Goal: Task Accomplishment & Management: Manage account settings

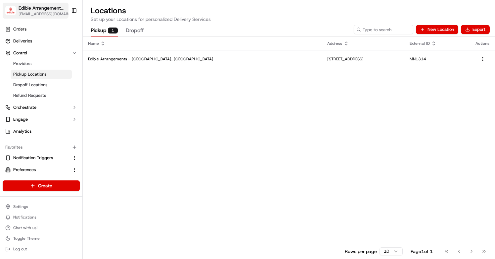
click at [33, 12] on span "[EMAIL_ADDRESS][DOMAIN_NAME]" at bounding box center [46, 13] width 54 height 5
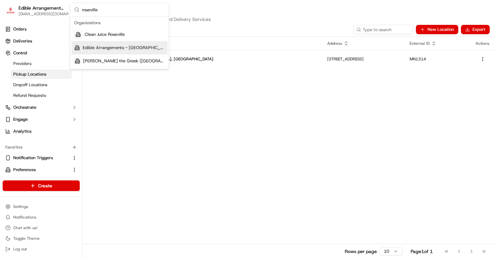
type input "roseville"
click at [112, 46] on span "Edible Arrangements - Roseville, MN" at bounding box center [124, 48] width 82 height 6
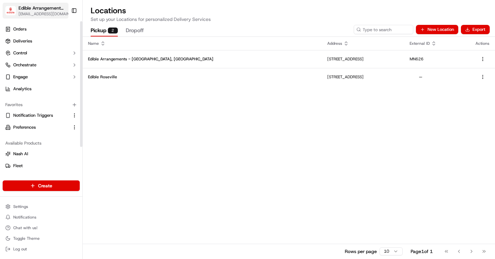
click at [34, 16] on span "[EMAIL_ADDRESS][DOMAIN_NAME]" at bounding box center [46, 13] width 54 height 5
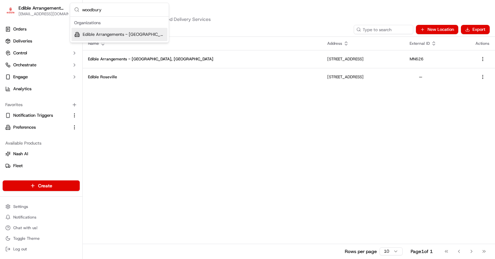
type input "woodbury"
click at [156, 35] on span "Edible Arrangements - [GEOGRAPHIC_DATA], [GEOGRAPHIC_DATA]" at bounding box center [124, 34] width 82 height 6
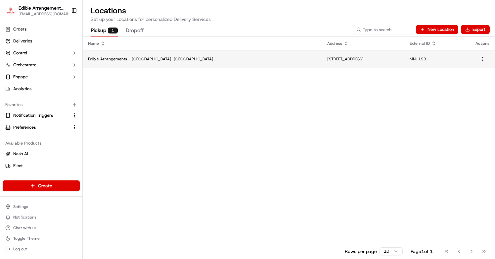
click at [328, 61] on p "8300 Tamarack Village, Suite 108, Woodbury, MN 55125, US" at bounding box center [364, 58] width 72 height 5
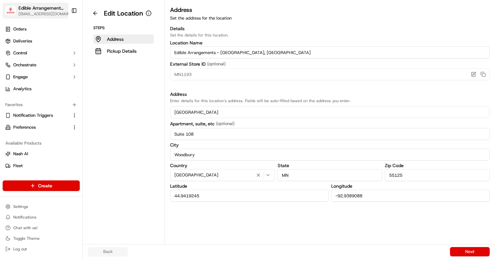
click at [14, 10] on img "button" at bounding box center [10, 11] width 11 height 10
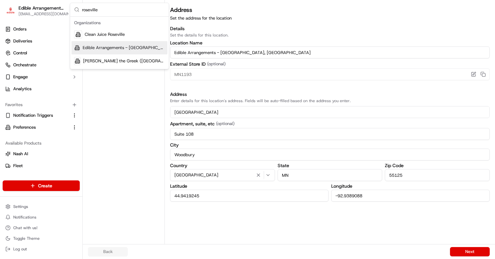
type input "roseville"
click at [100, 43] on div "Edible Arrangements - Roseville, MN" at bounding box center [120, 47] width 96 height 13
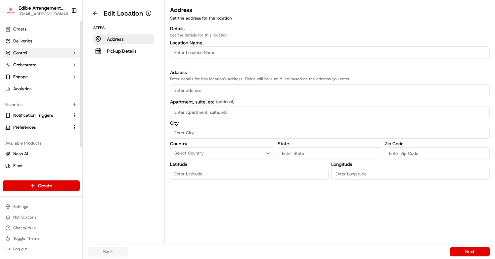
click at [59, 58] on button "Control" at bounding box center [41, 53] width 77 height 11
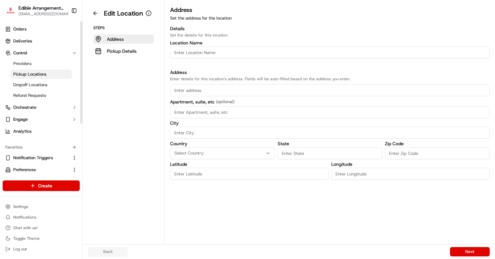
click at [49, 73] on link "Pickup Locations" at bounding box center [41, 74] width 61 height 9
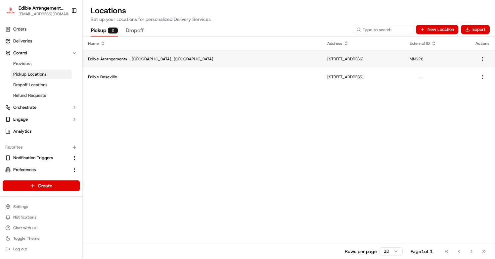
click at [174, 60] on p "Edible Arrangements - Roseville, MN" at bounding box center [202, 58] width 229 height 5
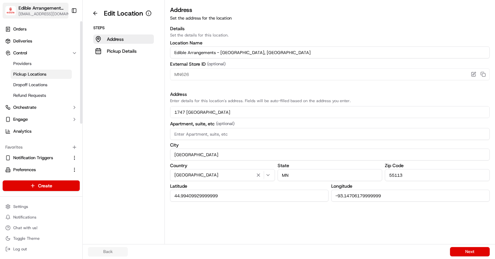
click at [53, 15] on span "[EMAIL_ADDRESS][DOMAIN_NAME]" at bounding box center [46, 13] width 54 height 5
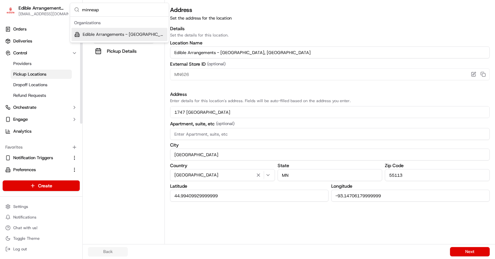
type input "minneap"
click at [88, 31] on span "Edible Arrangements - Minneapolis, MN" at bounding box center [124, 34] width 82 height 6
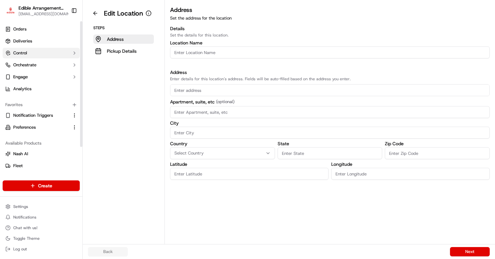
click at [46, 54] on button "Control" at bounding box center [41, 53] width 77 height 11
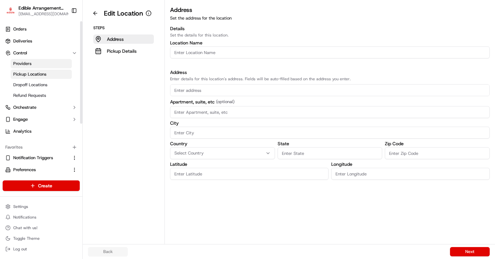
click at [44, 68] on link "Providers" at bounding box center [41, 63] width 61 height 9
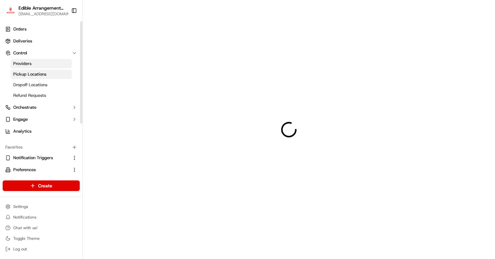
click at [45, 72] on span "Pickup Locations" at bounding box center [29, 74] width 33 height 6
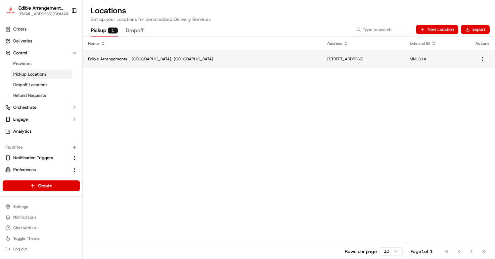
click at [322, 51] on td "108 S 8th St, Minneapolis, MN 55402, USA" at bounding box center [363, 59] width 83 height 18
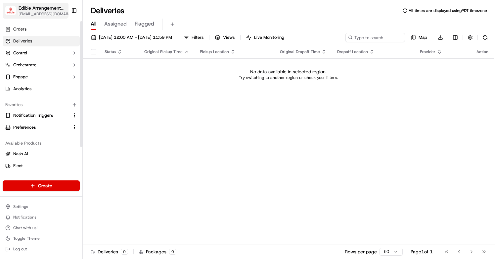
click at [37, 12] on span "[EMAIL_ADDRESS][DOMAIN_NAME]" at bounding box center [46, 13] width 54 height 5
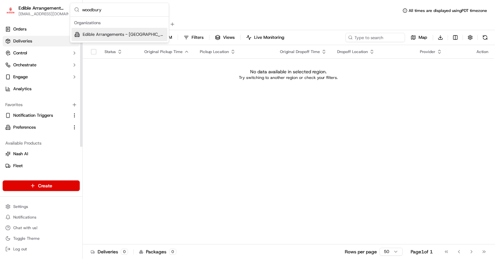
type input "woodbury"
click at [82, 29] on div "Edible Arrangements - [GEOGRAPHIC_DATA], [GEOGRAPHIC_DATA]" at bounding box center [120, 34] width 96 height 13
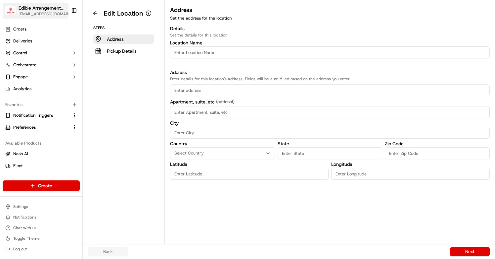
click at [31, 8] on span "Edible Arrangements - Woodbury, MN" at bounding box center [42, 8] width 47 height 7
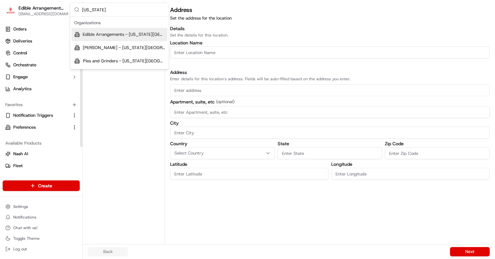
type input "colorado"
click at [105, 31] on span "Edible Arrangements - Colorado Springs, CO" at bounding box center [124, 34] width 82 height 6
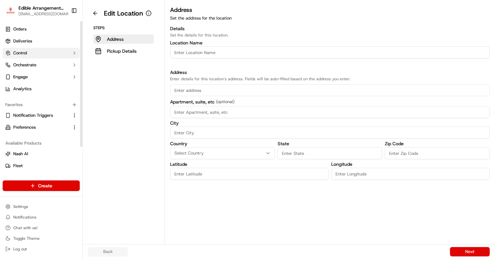
click at [48, 52] on button "Control" at bounding box center [41, 53] width 77 height 11
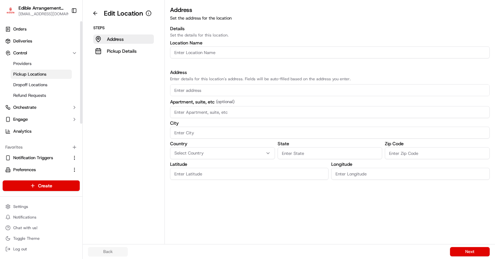
click at [45, 72] on span "Pickup Locations" at bounding box center [29, 74] width 33 height 6
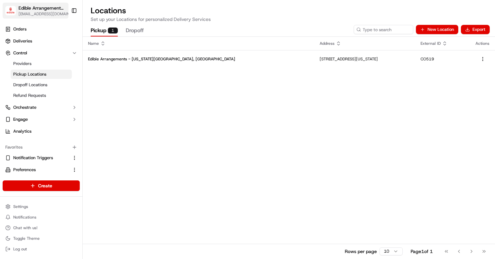
click at [56, 14] on span "[EMAIL_ADDRESS][DOMAIN_NAME]" at bounding box center [46, 13] width 54 height 5
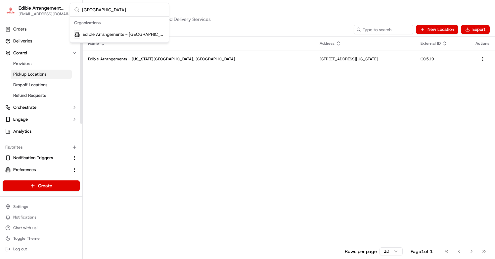
type input "fort wal"
click at [88, 30] on div "Edible Arrangements - Fort Walton Beach, FL" at bounding box center [120, 34] width 96 height 13
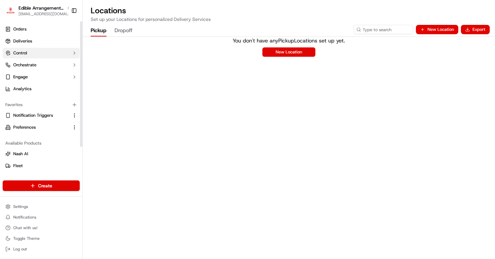
click at [69, 54] on button "Control" at bounding box center [41, 53] width 77 height 11
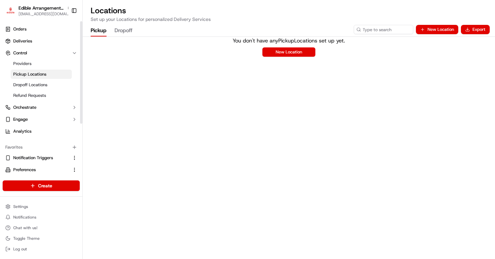
click at [58, 73] on link "Pickup Locations" at bounding box center [41, 74] width 61 height 9
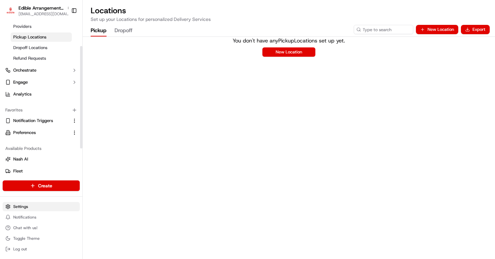
click at [26, 204] on html "Edible Arrangements - Fort Walton Beach, FL aleena@usenash.com Toggle Sidebar O…" at bounding box center [247, 129] width 495 height 259
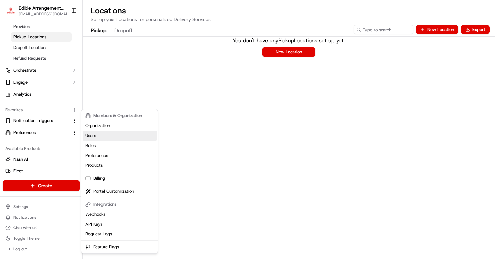
click at [107, 138] on link "Users" at bounding box center [120, 135] width 74 height 10
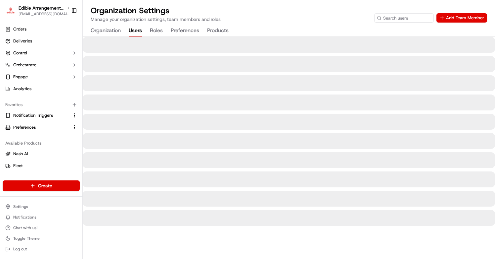
click at [110, 26] on button "Organization" at bounding box center [106, 30] width 30 height 11
click at [131, 28] on button "Users" at bounding box center [135, 30] width 13 height 11
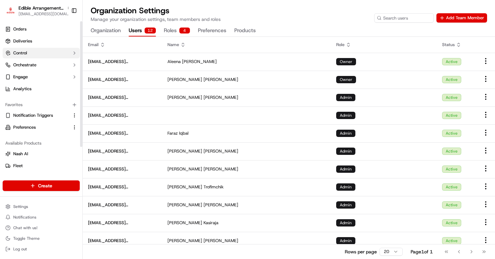
click at [32, 54] on button "Control" at bounding box center [41, 53] width 77 height 11
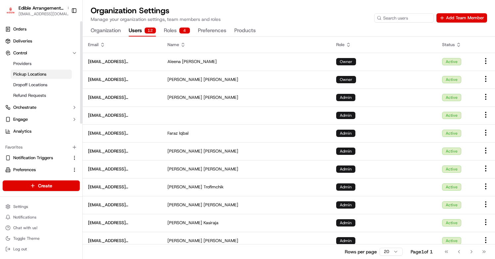
click at [33, 72] on span "Pickup Locations" at bounding box center [29, 74] width 33 height 6
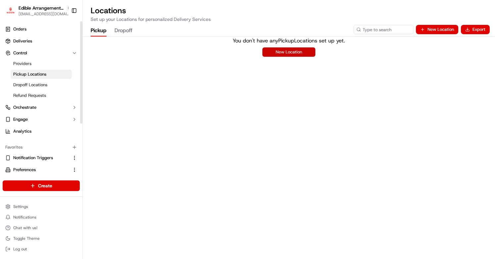
click at [297, 54] on button "New Location" at bounding box center [289, 51] width 53 height 9
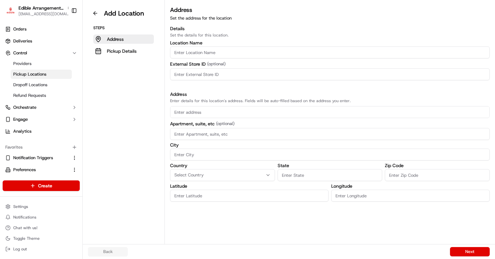
click at [241, 53] on input "Location name" at bounding box center [330, 52] width 320 height 12
paste input "Edible Arrangements - Fort Walton Beach, FL"
type input "Edible Arrangements - Fort Walton Beach, FL"
click at [198, 73] on input at bounding box center [330, 74] width 320 height 12
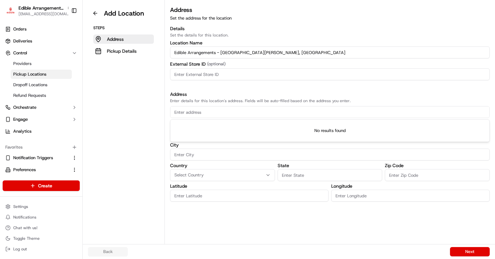
click at [192, 113] on input "text" at bounding box center [330, 112] width 320 height 12
paste input "230 Eglin Parkway NE, Fort Walton Beach, FL 32547"
type input "230 Eglin Parkway NE, Fort Walton Beach, FL 32547"
type input "0"
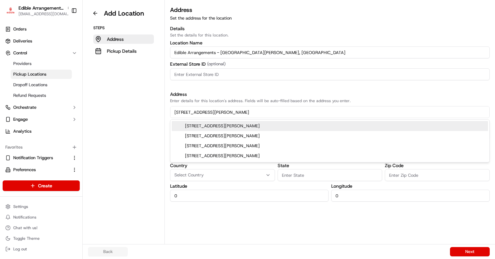
click at [205, 126] on div "230 Eglin Parkway Northeast, Fort Walton Beach, FL 32547" at bounding box center [330, 126] width 317 height 10
type input "230 Eglin Parkway Northeast"
type input "Fort Walton Beach"
type input "FL"
type input "32547"
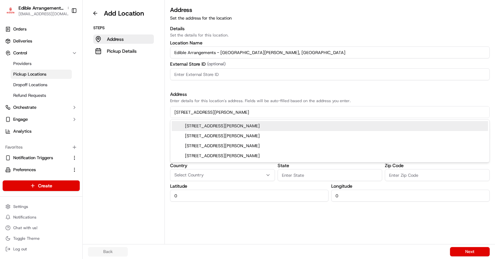
type input "30.4305239"
type input "-86.6069043"
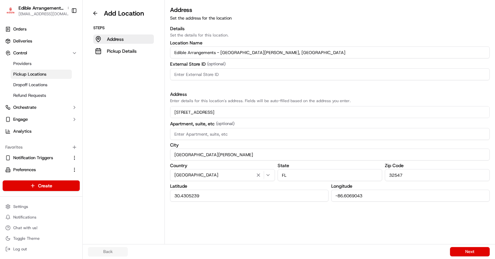
type input "230 Eglin Parkway Northeast"
click at [213, 73] on input at bounding box center [330, 74] width 320 height 12
type input "FL469"
click at [452, 249] on button "Next" at bounding box center [470, 251] width 40 height 9
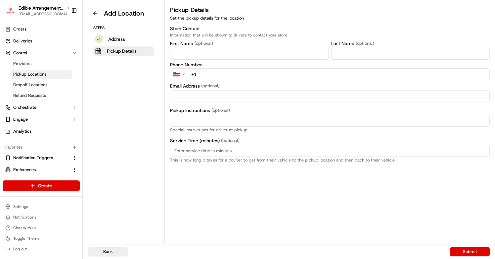
click at [228, 80] on div "First Name (optional) Last Name (optional) Phone Number US +61AustraliaAustrali…" at bounding box center [330, 71] width 320 height 62
click at [232, 76] on input "+1" at bounding box center [338, 74] width 303 height 12
paste input "850 226 4111"
type input "+1 850 226 4111"
click at [235, 94] on input "Email Address" at bounding box center [330, 96] width 320 height 12
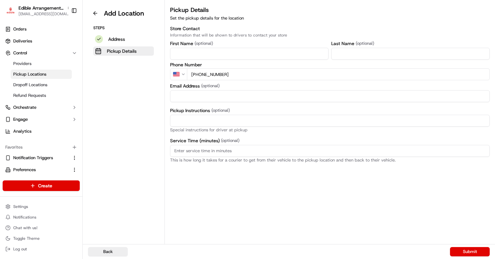
click at [216, 131] on p "Special instructions for driver at pickup" at bounding box center [330, 130] width 320 height 4
click at [216, 124] on input "Pickup Instructions (optional)" at bounding box center [330, 121] width 320 height 12
paste input "Please come inside the store to pick up the arrangement."
type input "Please come inside the store to pick up the arrangement."
click at [209, 93] on input "Email Address" at bounding box center [330, 96] width 320 height 12
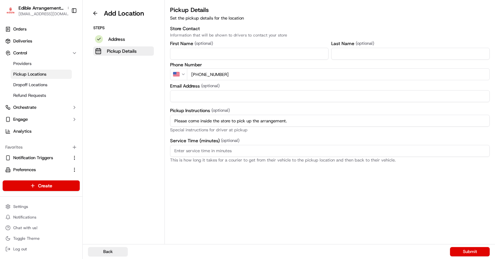
paste input "8502264111"
type input "8502264111"
paste input "FL469@edible.store"
type input "FL469@edible.store"
click at [465, 251] on button "Submit" at bounding box center [470, 251] width 40 height 9
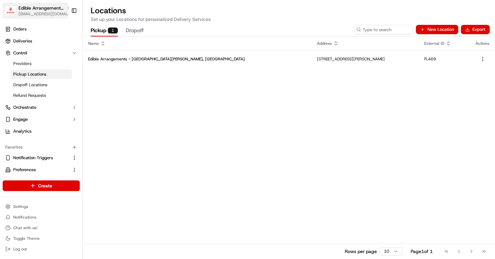
click at [50, 12] on span "[EMAIL_ADDRESS][DOMAIN_NAME]" at bounding box center [45, 13] width 53 height 5
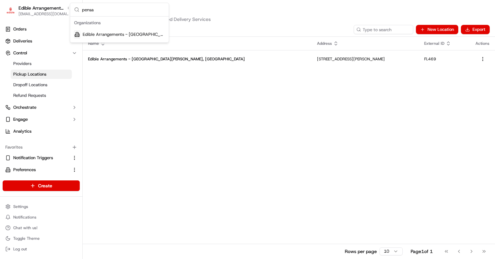
type input "pensa"
click at [132, 34] on span "Edible Arrangements - Pensacola, FL" at bounding box center [124, 34] width 82 height 6
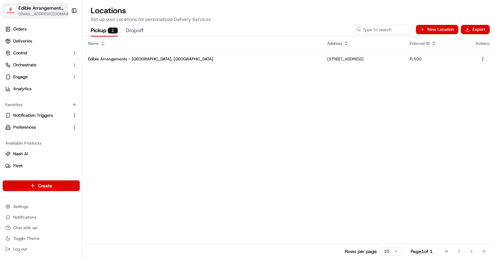
click at [46, 17] on button "Edible Arrangements - Pensacola, FL aleena@usenash.com" at bounding box center [36, 11] width 66 height 16
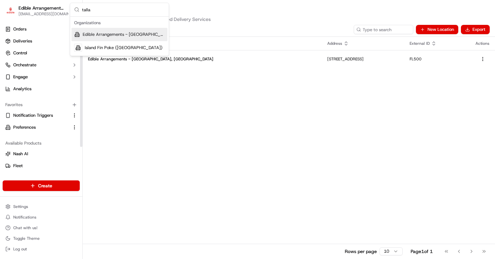
type input "talla"
click at [87, 29] on div "Edible Arrangements - Tallahassee, FL" at bounding box center [120, 34] width 96 height 13
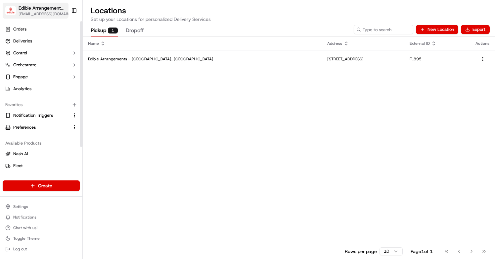
click at [21, 12] on span "[EMAIL_ADDRESS][DOMAIN_NAME]" at bounding box center [46, 13] width 54 height 5
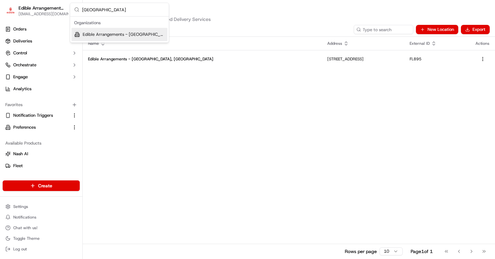
type input "south bend"
click at [133, 37] on span "Edible Arrangements - South Bend, IN" at bounding box center [124, 34] width 82 height 6
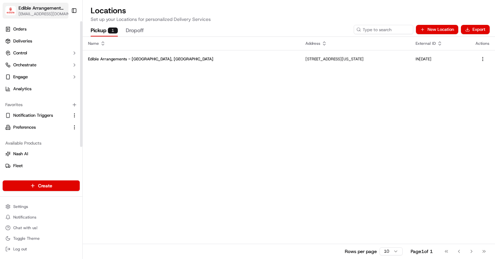
click at [49, 14] on span "[EMAIL_ADDRESS][DOMAIN_NAME]" at bounding box center [46, 13] width 54 height 5
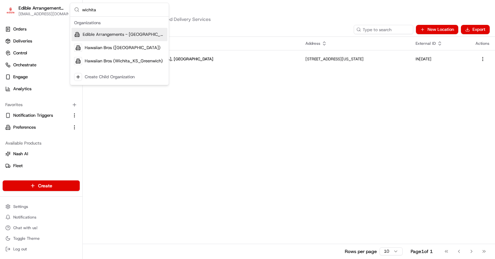
type input "wichita"
click at [153, 32] on span "Edible Arrangements - Wichita, KS" at bounding box center [124, 34] width 82 height 6
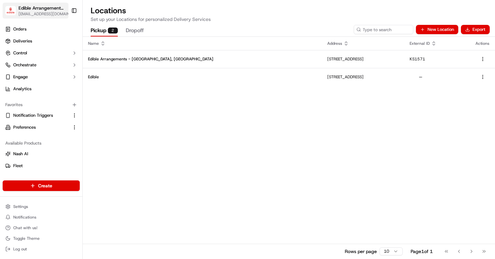
click at [34, 12] on span "[EMAIL_ADDRESS][DOMAIN_NAME]" at bounding box center [46, 13] width 54 height 5
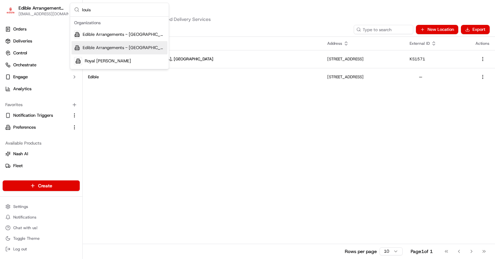
type input "louis"
click at [95, 44] on div "Edible Arrangements - Louisville, KY" at bounding box center [120, 47] width 96 height 13
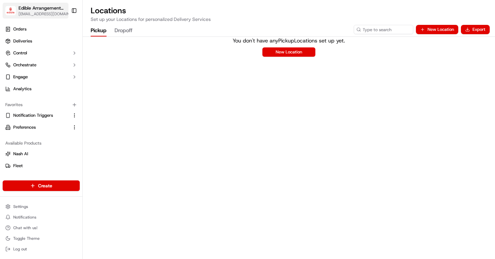
click at [52, 13] on span "[EMAIL_ADDRESS][DOMAIN_NAME]" at bounding box center [46, 13] width 54 height 5
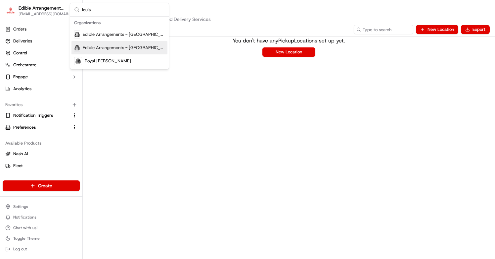
type input "louis"
click at [135, 45] on span "Edible Arrangements - Louisville, KY" at bounding box center [124, 48] width 82 height 6
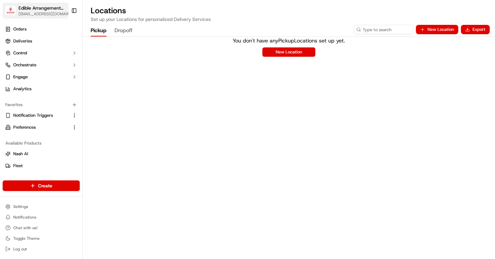
click at [55, 12] on span "[EMAIL_ADDRESS][DOMAIN_NAME]" at bounding box center [46, 13] width 54 height 5
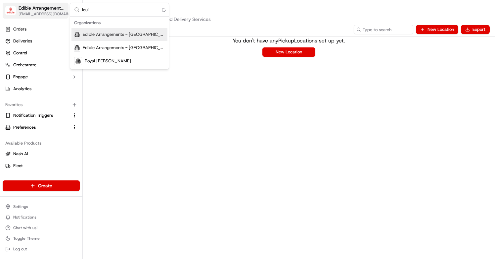
type input "louis"
click at [86, 32] on span "Edible Arrangements - Louisville, KY" at bounding box center [124, 34] width 82 height 6
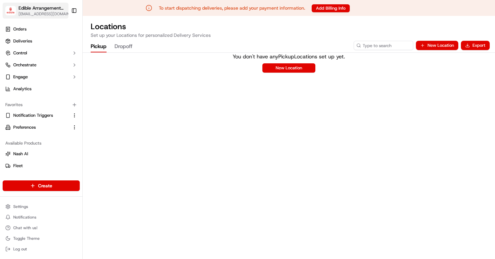
click at [52, 15] on span "[EMAIL_ADDRESS][DOMAIN_NAME]" at bounding box center [46, 13] width 54 height 5
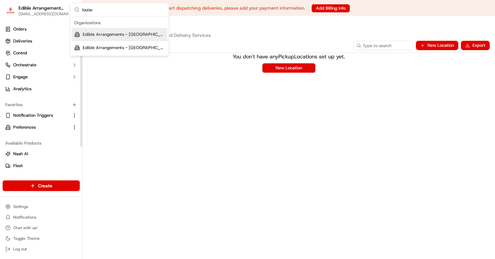
type input "louisv"
click at [100, 34] on span "Edible Arrangements - Louisville, KY" at bounding box center [124, 34] width 82 height 6
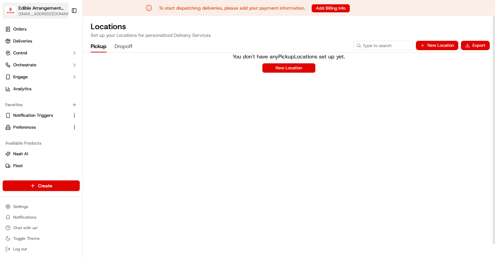
click at [53, 12] on span "[EMAIL_ADDRESS][DOMAIN_NAME]" at bounding box center [46, 13] width 54 height 5
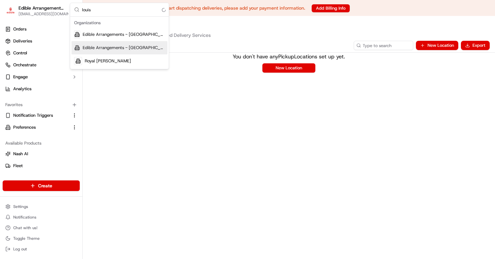
type input "louis"
click at [89, 46] on span "Edible Arrangements - Louisville, KY" at bounding box center [124, 48] width 82 height 6
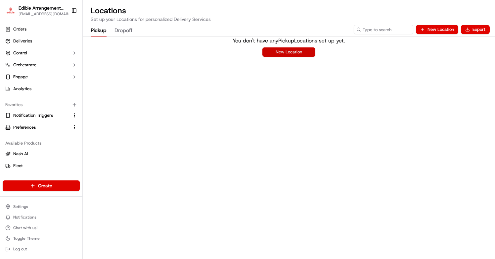
click at [297, 50] on button "New Location" at bounding box center [289, 51] width 53 height 9
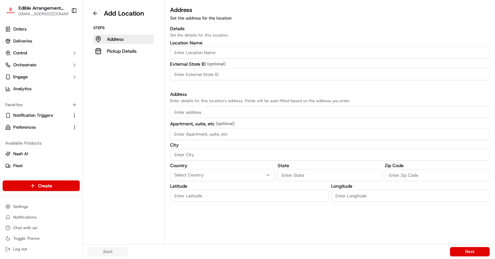
click at [244, 56] on input "Location name" at bounding box center [330, 52] width 320 height 12
paste input "Edible Arrangements - Louisville, KY"
type input "Edible Arrangements - Louisville, KY"
click at [195, 76] on input at bounding box center [330, 74] width 320 height 12
paste input "KY617"
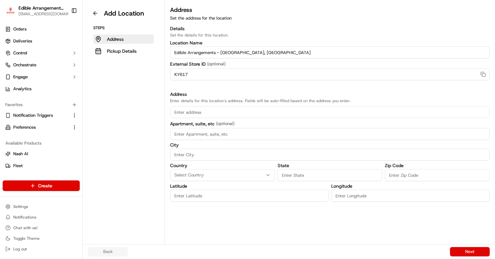
type input "KY617"
click at [193, 111] on input "text" at bounding box center [330, 112] width 320 height 12
paste input "3701 Lexington Road Suite 3, Louisville, KY 40207"
type input "3701 Lexington Road Suite 3, Louisville, KY 40207"
type input "0"
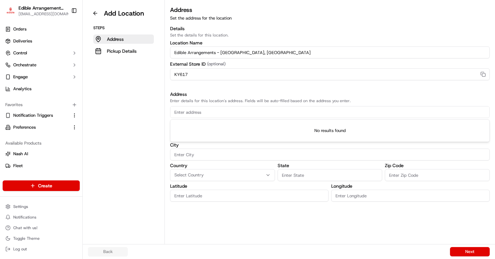
type input "0"
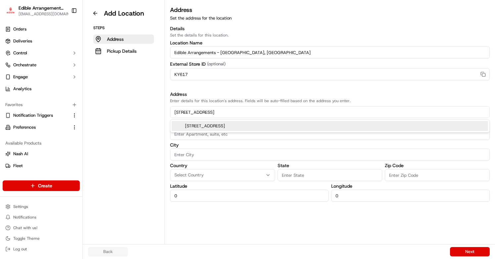
click at [221, 127] on div "3701 Lexington Road suite 3, Louisville, KY 40207" at bounding box center [330, 126] width 317 height 10
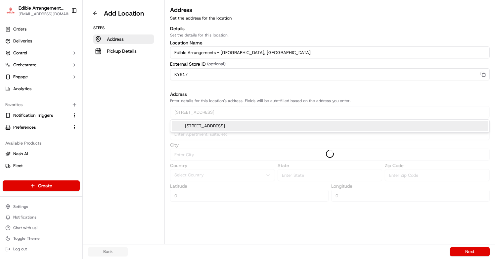
type input "3701 Lexington Road"
type input "Suite 3"
type input "Louisville"
type input "KY"
type input "40207"
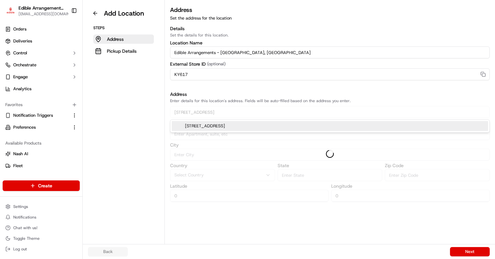
type input "38.2518705"
type input "-85.66079859999999"
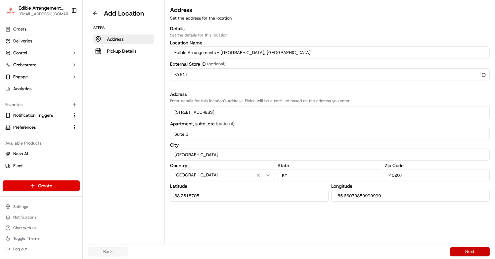
type input "3701 Lexington Road"
click at [457, 248] on button "Next" at bounding box center [470, 251] width 40 height 9
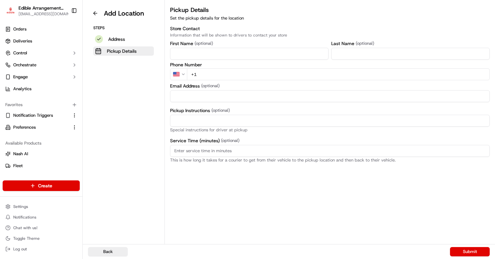
click at [264, 71] on input "+1" at bounding box center [338, 74] width 303 height 12
click at [235, 71] on input "+1" at bounding box center [338, 74] width 303 height 12
click at [232, 75] on input "+1" at bounding box center [338, 74] width 303 height 12
paste input "502 895 2377"
type input "+1 502 895 2377"
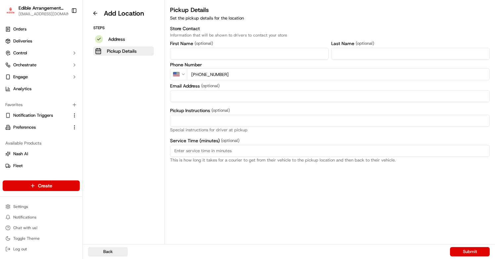
click at [227, 98] on input "Email Address" at bounding box center [330, 96] width 320 height 12
paste input "Please come inside the store to pick up the arrangement."
type input "Please come inside the store to pick up the arrangement."
click at [233, 115] on input "Pickup Instructions (optional)" at bounding box center [330, 121] width 320 height 12
paste input "Please come inside the store to pick up the arrangement."
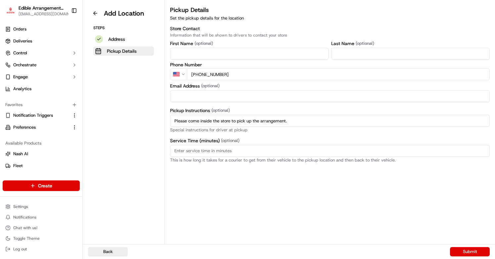
type input "Please come inside the store to pick up the arrangement."
click at [215, 96] on input "Email Address" at bounding box center [330, 96] width 320 height 12
paste input "KY617@edible.store"
type input "KY617@edible.store"
click at [468, 249] on button "Submit" at bounding box center [470, 251] width 40 height 9
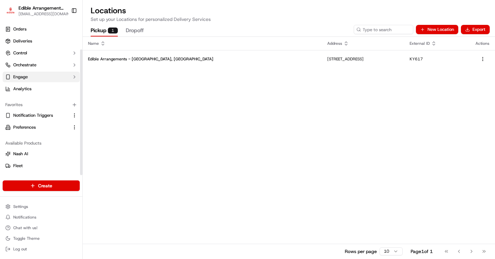
scroll to position [34, 0]
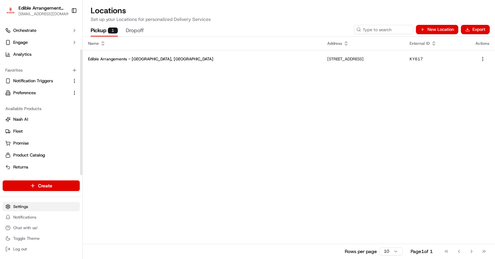
click at [33, 208] on html "Edible Arrangements - Louisville, KY aleena@usenash.com Toggle Sidebar Orders D…" at bounding box center [247, 129] width 495 height 259
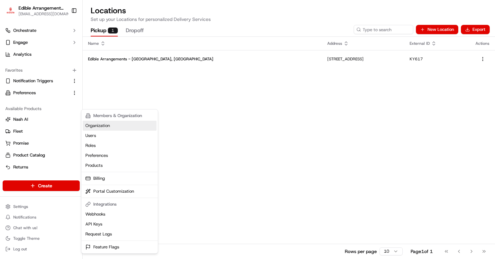
click at [107, 124] on link "Organization" at bounding box center [120, 126] width 74 height 10
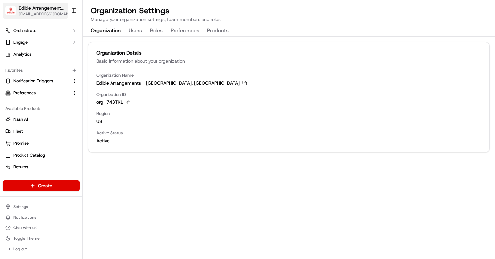
click at [46, 12] on span "[EMAIL_ADDRESS][DOMAIN_NAME]" at bounding box center [46, 13] width 54 height 5
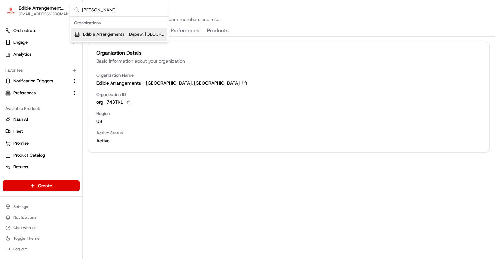
type input "depew"
click at [91, 32] on span "Edible Arrangements - Depew, NY" at bounding box center [124, 34] width 82 height 6
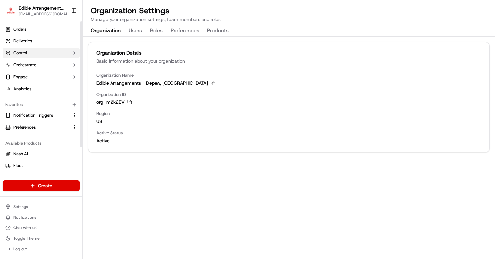
click at [61, 51] on button "Control" at bounding box center [41, 53] width 77 height 11
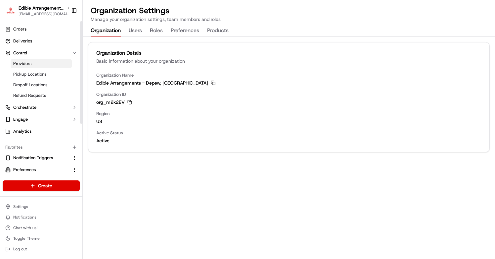
click at [55, 64] on link "Providers" at bounding box center [41, 63] width 61 height 9
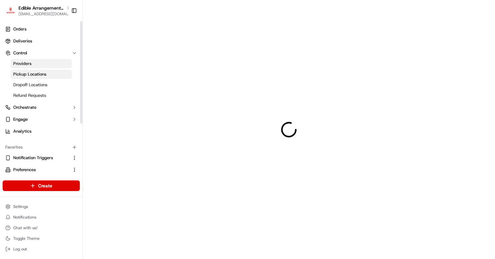
click at [53, 72] on link "Pickup Locations" at bounding box center [41, 74] width 61 height 9
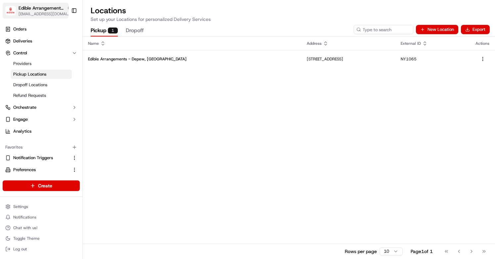
click at [51, 6] on span "Edible Arrangements - Depew, NY" at bounding box center [42, 8] width 46 height 7
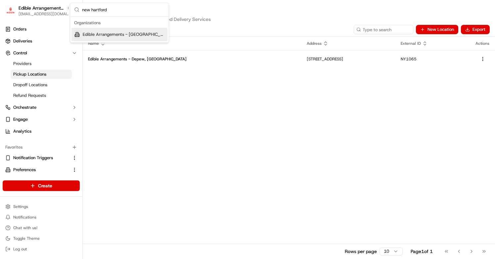
type input "new hartford"
click at [87, 36] on span "Edible Arrangements - New Hartford, NY" at bounding box center [124, 34] width 82 height 6
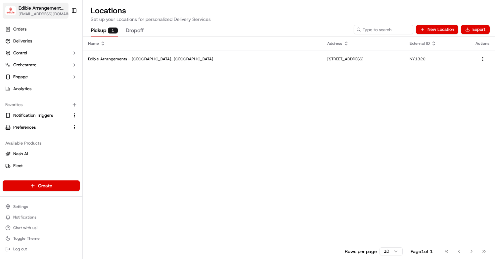
click at [51, 14] on span "[EMAIL_ADDRESS][DOMAIN_NAME]" at bounding box center [46, 13] width 54 height 5
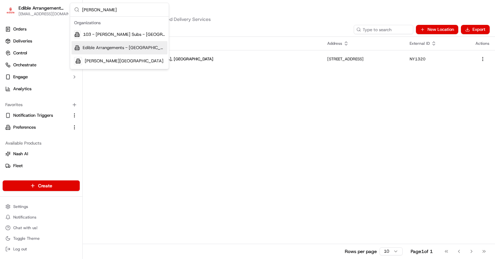
type input "williams"
click at [127, 47] on span "Edible Arrangements - Williamsville, NY" at bounding box center [124, 48] width 82 height 6
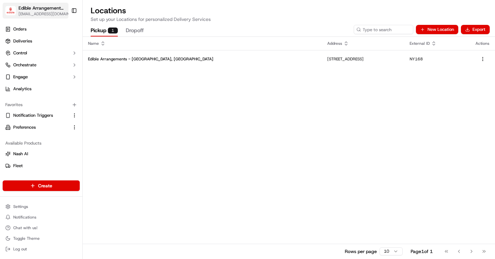
click at [50, 10] on span "Edible Arrangements - Williamsville, NY" at bounding box center [42, 8] width 47 height 7
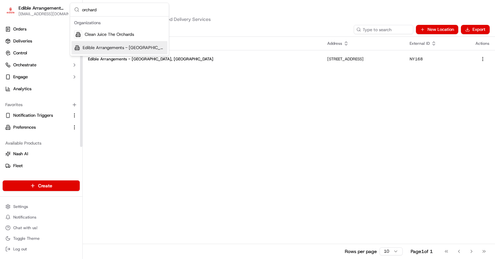
type input "orchard"
click at [90, 46] on span "Edible Arrangements - Orchard Park, NY" at bounding box center [124, 48] width 82 height 6
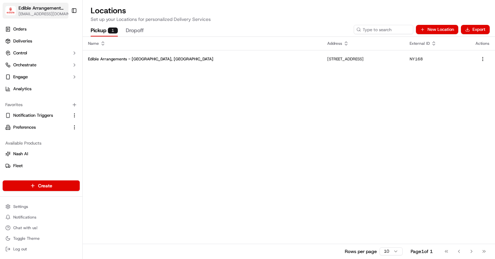
click at [47, 13] on span "[EMAIL_ADDRESS][DOMAIN_NAME]" at bounding box center [46, 13] width 54 height 5
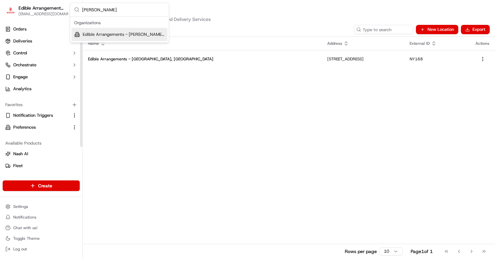
type input "vestal"
click at [91, 35] on span "Edible Arrangements - Vestal, NY" at bounding box center [124, 34] width 82 height 6
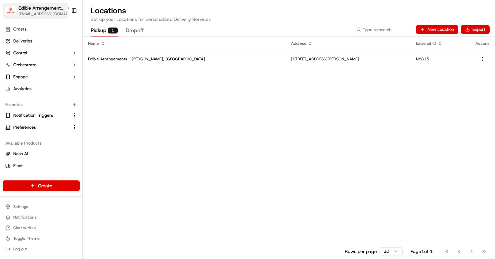
click at [55, 14] on span "[EMAIL_ADDRESS][DOMAIN_NAME]" at bounding box center [45, 13] width 53 height 5
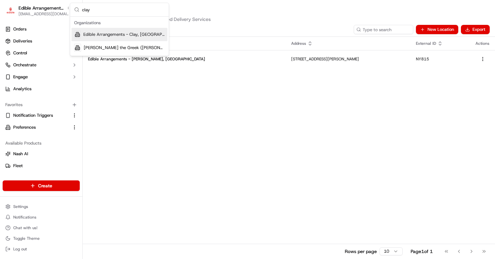
type input "clay"
click at [104, 36] on span "Edible Arrangements - Clay, NY" at bounding box center [123, 34] width 81 height 6
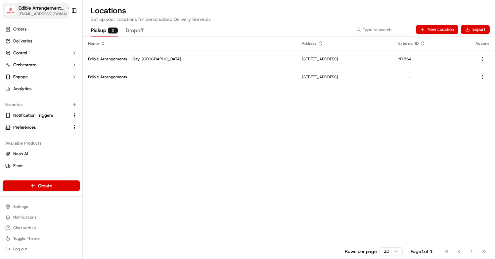
click at [23, 15] on span "[EMAIL_ADDRESS][DOMAIN_NAME]" at bounding box center [45, 13] width 53 height 5
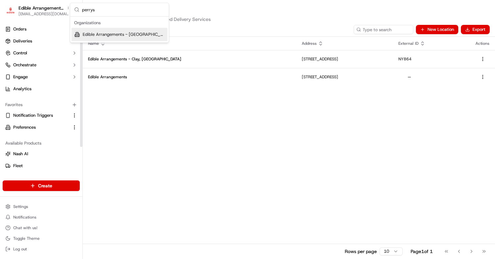
type input "perrys"
click at [79, 31] on div "Suggestions" at bounding box center [77, 34] width 6 height 8
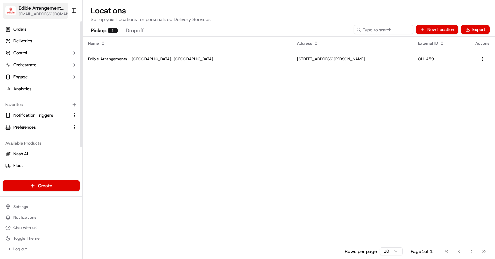
click at [50, 14] on span "[EMAIL_ADDRESS][DOMAIN_NAME]" at bounding box center [46, 13] width 54 height 5
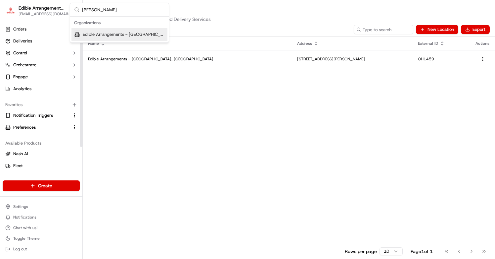
type input "lawton"
click at [108, 28] on div "Edible Arrangements - Lawton, OK" at bounding box center [120, 34] width 96 height 13
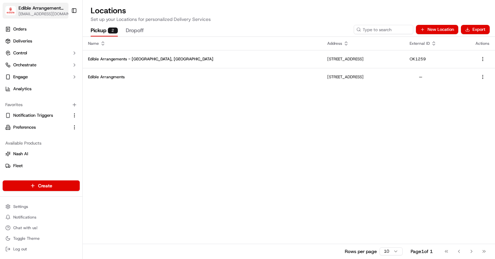
click at [19, 6] on span "Edible Arrangements - Lawton, OK" at bounding box center [42, 8] width 47 height 7
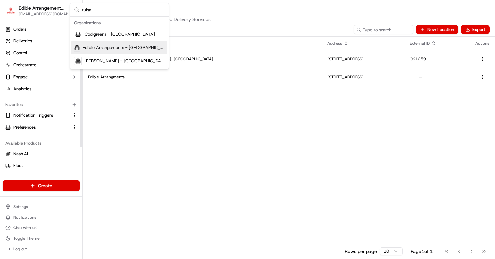
type input "tulsa"
click at [104, 48] on span "Edible Arrangements - Tulsa, OK" at bounding box center [124, 48] width 82 height 6
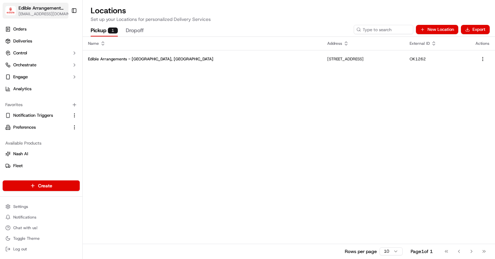
click at [38, 6] on span "Edible Arrangements - Tulsa, OK" at bounding box center [42, 8] width 47 height 7
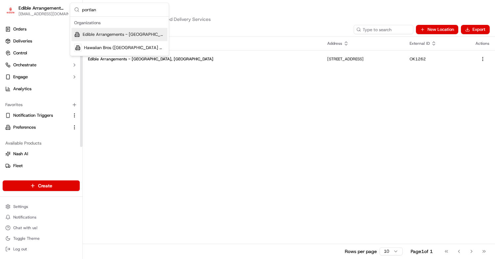
type input "portlan"
click at [82, 32] on div "Edible Arrangements - Portland, OR" at bounding box center [120, 34] width 96 height 13
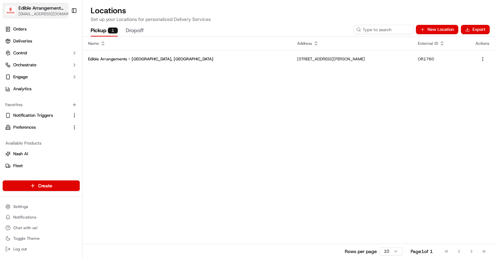
click at [46, 14] on span "[EMAIL_ADDRESS][DOMAIN_NAME]" at bounding box center [46, 13] width 54 height 5
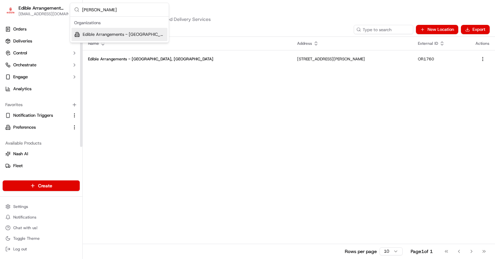
type input "harris"
click at [88, 33] on span "Edible Arrangements - Harrisburg, PA" at bounding box center [124, 34] width 82 height 6
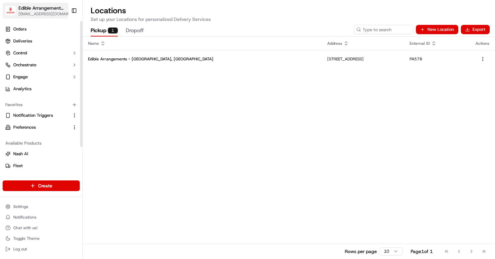
click at [48, 13] on span "[EMAIL_ADDRESS][DOMAIN_NAME]" at bounding box center [46, 13] width 54 height 5
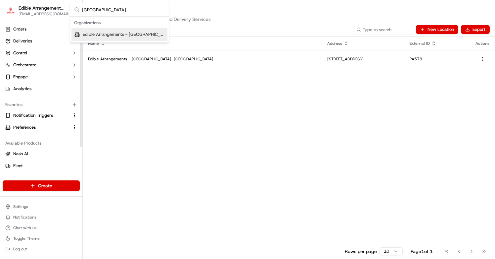
type input "florence"
click at [104, 33] on span "Edible Arrangements - Florence, SC" at bounding box center [124, 34] width 82 height 6
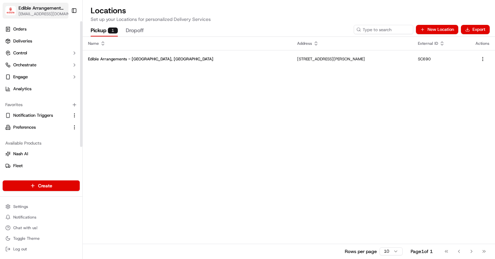
click at [42, 11] on span "[EMAIL_ADDRESS][DOMAIN_NAME]" at bounding box center [46, 13] width 54 height 5
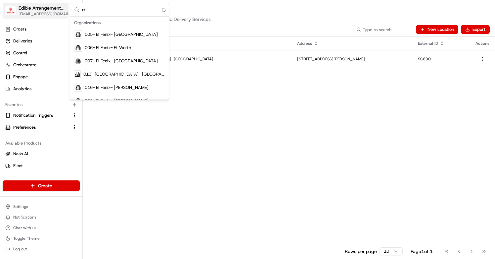
type input "r"
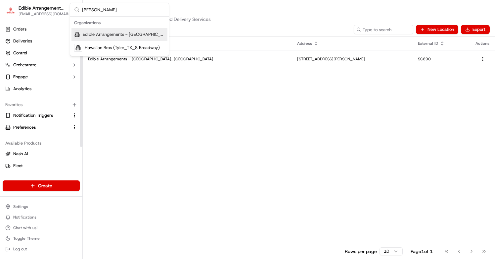
type input "tyler"
click at [92, 33] on span "Edible Arrangements - Tyler, TX" at bounding box center [124, 34] width 82 height 6
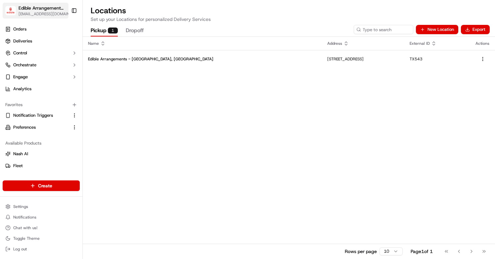
click at [48, 13] on span "[EMAIL_ADDRESS][DOMAIN_NAME]" at bounding box center [46, 13] width 54 height 5
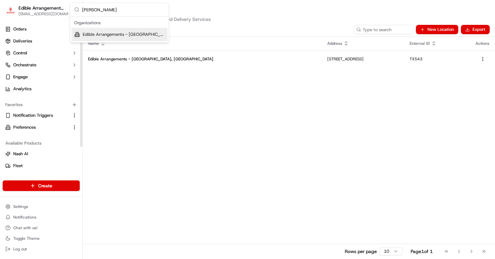
type input "murray"
click at [104, 35] on span "Edible Arrangements - Murray, UT" at bounding box center [124, 34] width 82 height 6
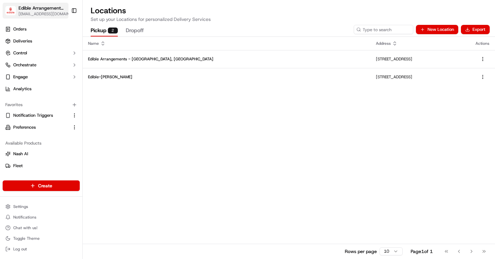
click at [30, 16] on span "[EMAIL_ADDRESS][DOMAIN_NAME]" at bounding box center [46, 13] width 54 height 5
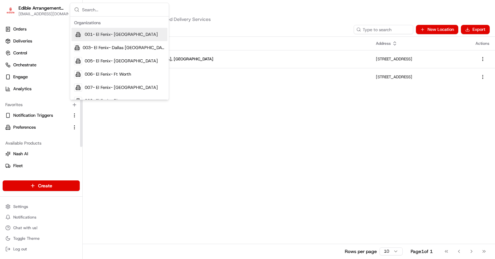
click at [185, 203] on div "Name Address Actions Edible Arrangements - Murray, UT 5211 S State St, Murray, …" at bounding box center [289, 148] width 413 height 222
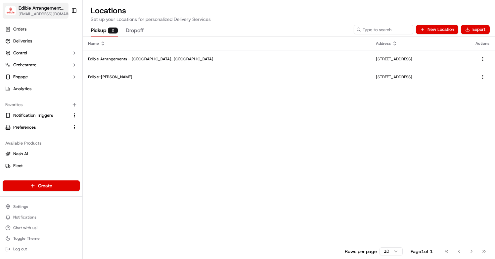
click at [29, 13] on span "[EMAIL_ADDRESS][DOMAIN_NAME]" at bounding box center [46, 13] width 54 height 5
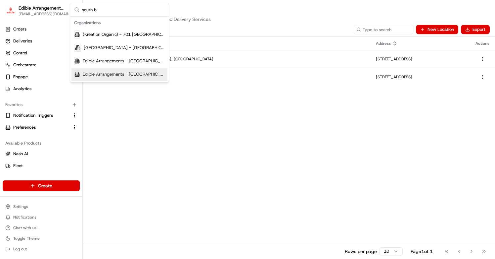
type input "south b"
click at [110, 77] on div "Edible Arrangements - South Burlington, VT" at bounding box center [120, 74] width 96 height 13
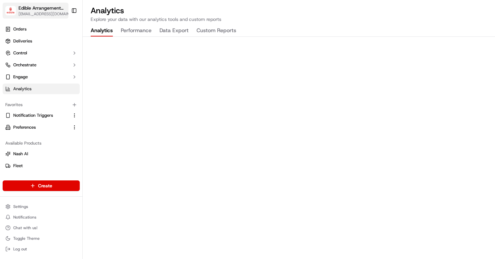
click at [52, 12] on span "[EMAIL_ADDRESS][DOMAIN_NAME]" at bounding box center [46, 13] width 54 height 5
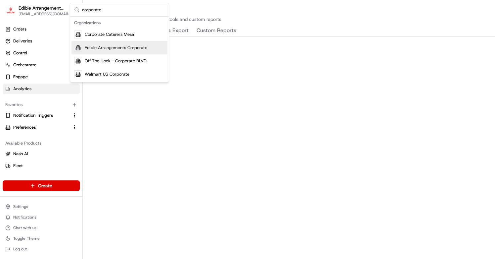
type input "corporate"
click at [108, 48] on span "Edible Arrangements Corporate" at bounding box center [116, 48] width 63 height 6
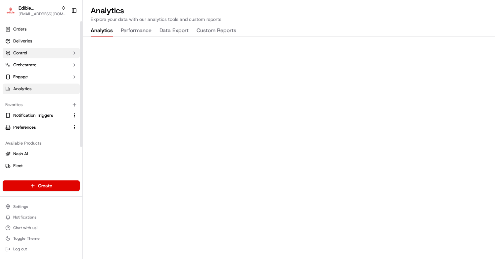
click at [64, 53] on button "Control" at bounding box center [41, 53] width 77 height 11
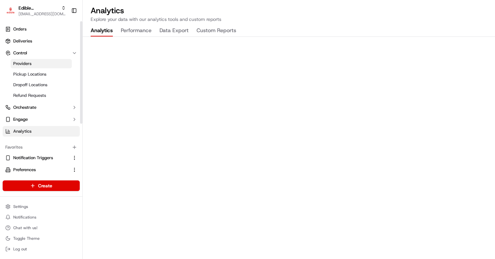
click at [57, 63] on link "Providers" at bounding box center [41, 63] width 61 height 9
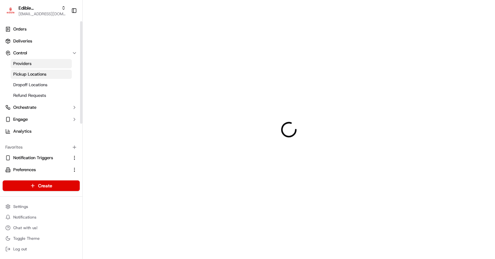
click at [52, 71] on link "Pickup Locations" at bounding box center [41, 74] width 61 height 9
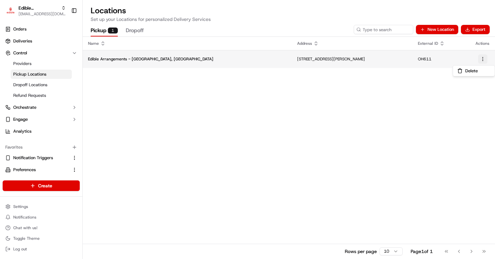
click at [482, 62] on html "Edible Arrangements Corporate aleena@usenash.com Toggle Sidebar Orders Deliveri…" at bounding box center [247, 129] width 495 height 259
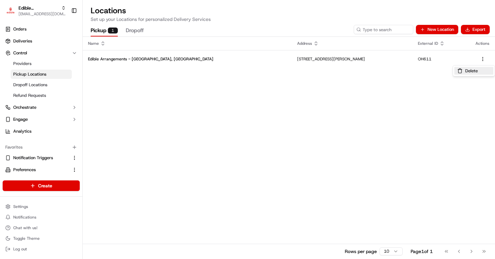
click at [470, 72] on button "Delete" at bounding box center [474, 71] width 39 height 8
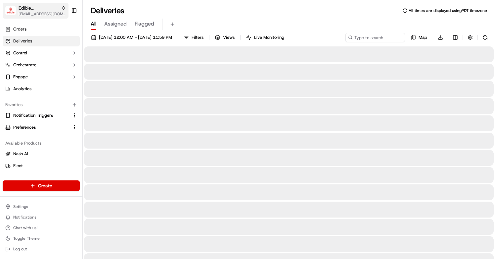
click at [45, 14] on span "[EMAIL_ADDRESS][DOMAIN_NAME]" at bounding box center [42, 13] width 47 height 5
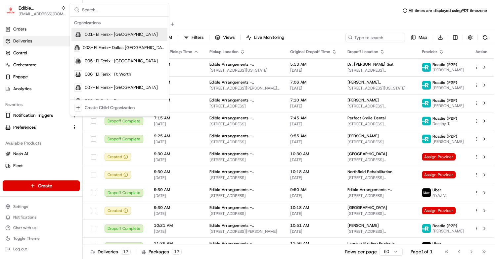
click at [108, 4] on input "text" at bounding box center [123, 9] width 83 height 13
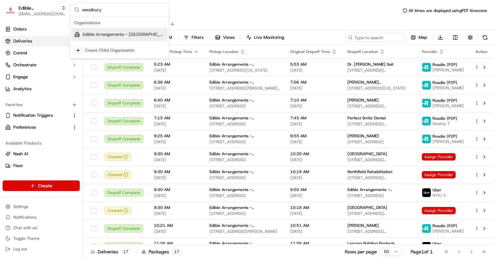
type input "woodbury"
click at [115, 36] on span "Edible Arrangements - [GEOGRAPHIC_DATA], [GEOGRAPHIC_DATA]" at bounding box center [124, 34] width 82 height 6
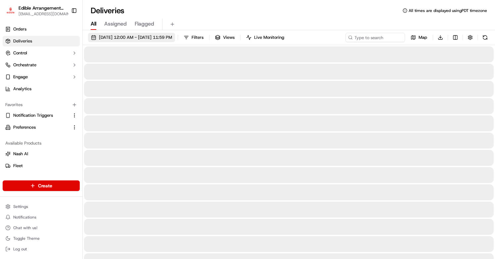
click at [134, 42] on button "09/16/2025 12:00 AM - 09/16/2025 11:59 PM" at bounding box center [131, 37] width 87 height 9
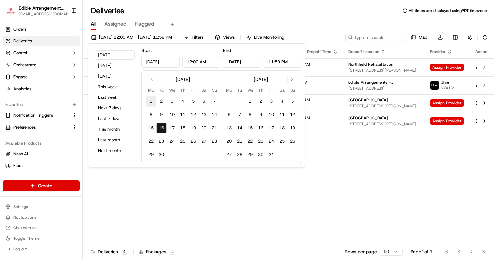
click at [150, 98] on button "1" at bounding box center [151, 101] width 11 height 11
type input "Sep 1, 2025"
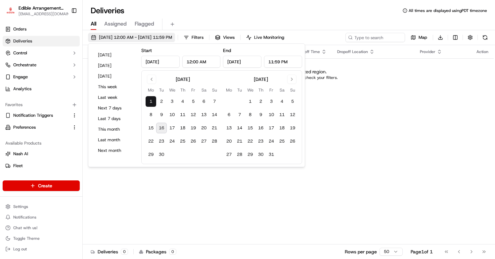
click at [166, 39] on span "09/01/2025 12:00 AM - 09/01/2025 11:59 PM" at bounding box center [135, 37] width 73 height 6
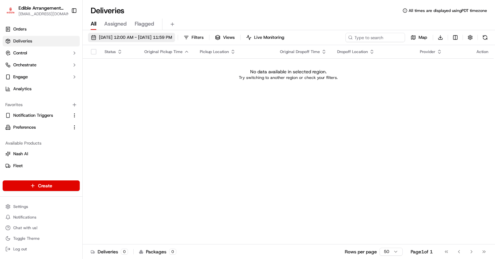
click at [168, 40] on span "09/01/2025 12:00 AM - 09/01/2025 11:59 PM" at bounding box center [135, 37] width 73 height 6
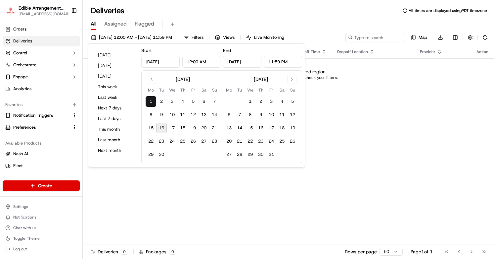
click at [161, 131] on button "16" at bounding box center [161, 128] width 11 height 11
type input "Sep 16, 2025"
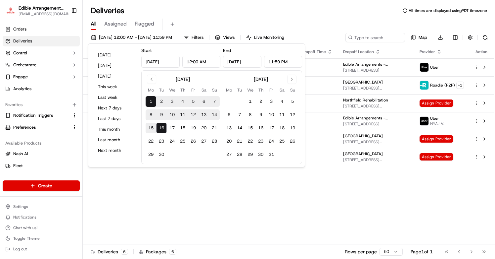
click at [240, 191] on div "Status Original Pickup Time Pickup Location Original Dropoff Time Dropoff Locat…" at bounding box center [288, 144] width 411 height 199
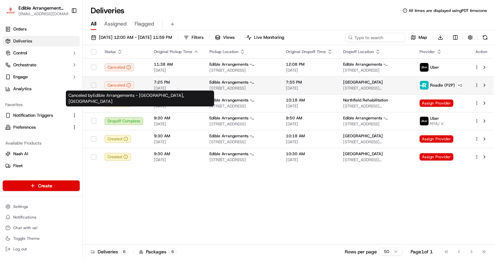
click at [130, 86] on icon at bounding box center [129, 85] width 5 height 5
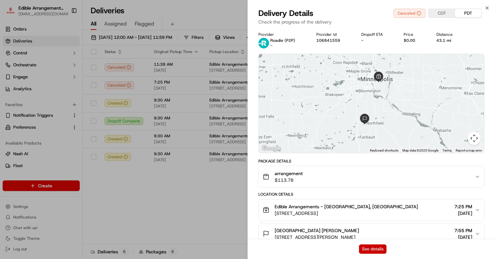
click at [366, 245] on button "See details" at bounding box center [372, 248] width 27 height 9
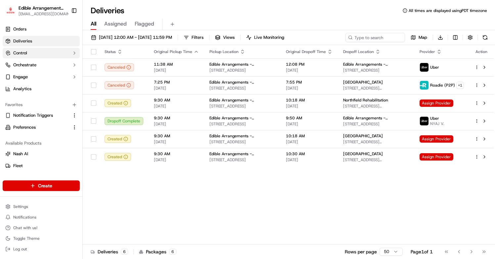
click at [28, 53] on button "Control" at bounding box center [41, 53] width 77 height 11
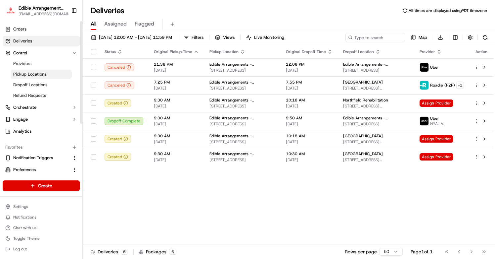
click at [29, 73] on span "Pickup Locations" at bounding box center [29, 74] width 33 height 6
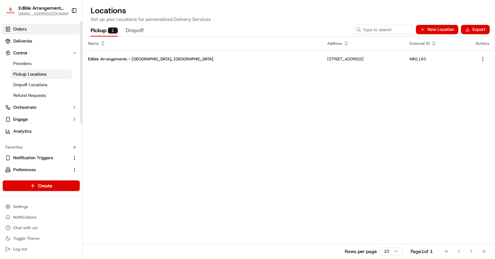
click at [34, 34] on link "Orders" at bounding box center [41, 29] width 77 height 11
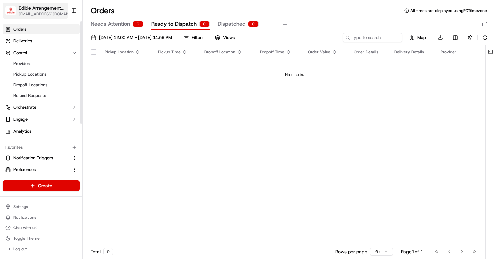
click at [44, 9] on span "Edible Arrangements - [GEOGRAPHIC_DATA], [GEOGRAPHIC_DATA]" at bounding box center [42, 8] width 47 height 7
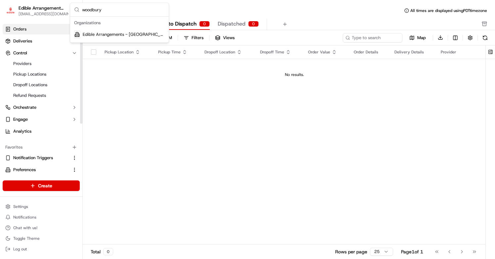
type input "woodbury"
click at [84, 33] on div "Edible Arrangements - [GEOGRAPHIC_DATA], [GEOGRAPHIC_DATA]" at bounding box center [120, 34] width 96 height 13
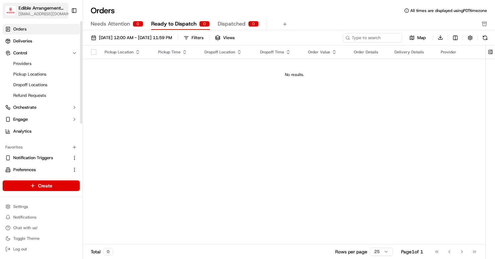
click at [54, 15] on span "[EMAIL_ADDRESS][DOMAIN_NAME]" at bounding box center [46, 13] width 54 height 5
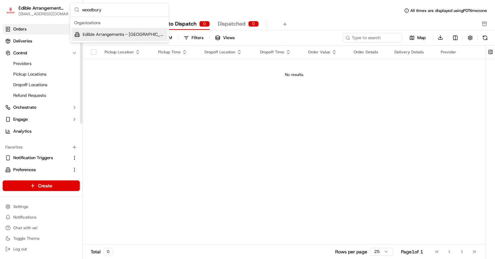
click at [112, 42] on div "Organizations Edible Arrangements - Woodbury, MN" at bounding box center [119, 30] width 99 height 26
click at [112, 38] on div "Edible Arrangements - [GEOGRAPHIC_DATA], [GEOGRAPHIC_DATA]" at bounding box center [120, 34] width 96 height 13
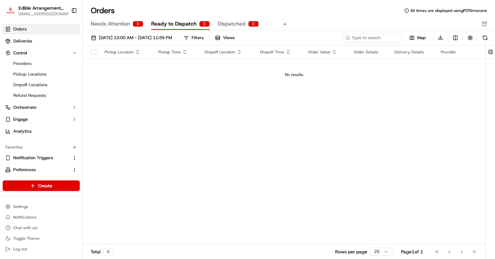
click at [130, 25] on button "Needs Attention 0" at bounding box center [117, 24] width 53 height 11
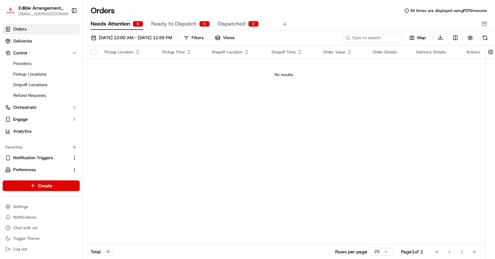
click at [149, 32] on div "09/01/2025 12:00 AM - 09/30/2025 11:59 PM Filters Views Map Download Pickup Loc…" at bounding box center [289, 146] width 413 height 233
click at [148, 37] on span "09/01/2025 12:00 AM - 09/30/2025 11:59 PM" at bounding box center [135, 38] width 73 height 6
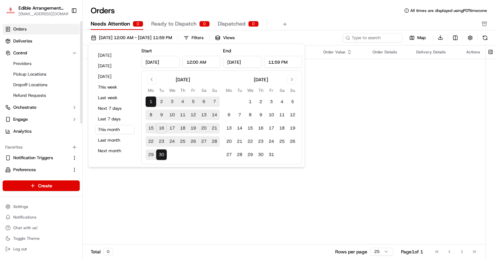
click at [45, 33] on link "Orders" at bounding box center [41, 29] width 77 height 11
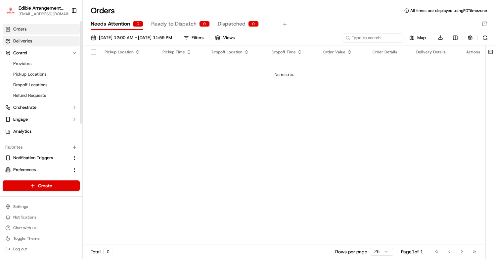
click at [44, 39] on link "Deliveries" at bounding box center [41, 41] width 77 height 11
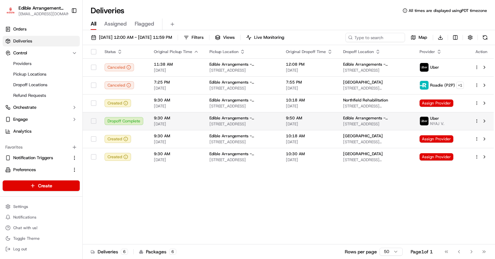
click at [139, 116] on td "Dropoff Complete" at bounding box center [123, 121] width 49 height 18
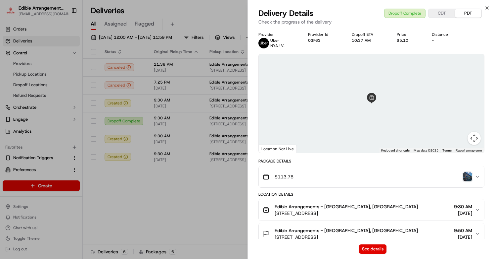
click at [370, 243] on div "See details" at bounding box center [371, 248] width 247 height 20
click at [370, 245] on button "See details" at bounding box center [372, 248] width 27 height 9
